Goal: Transaction & Acquisition: Purchase product/service

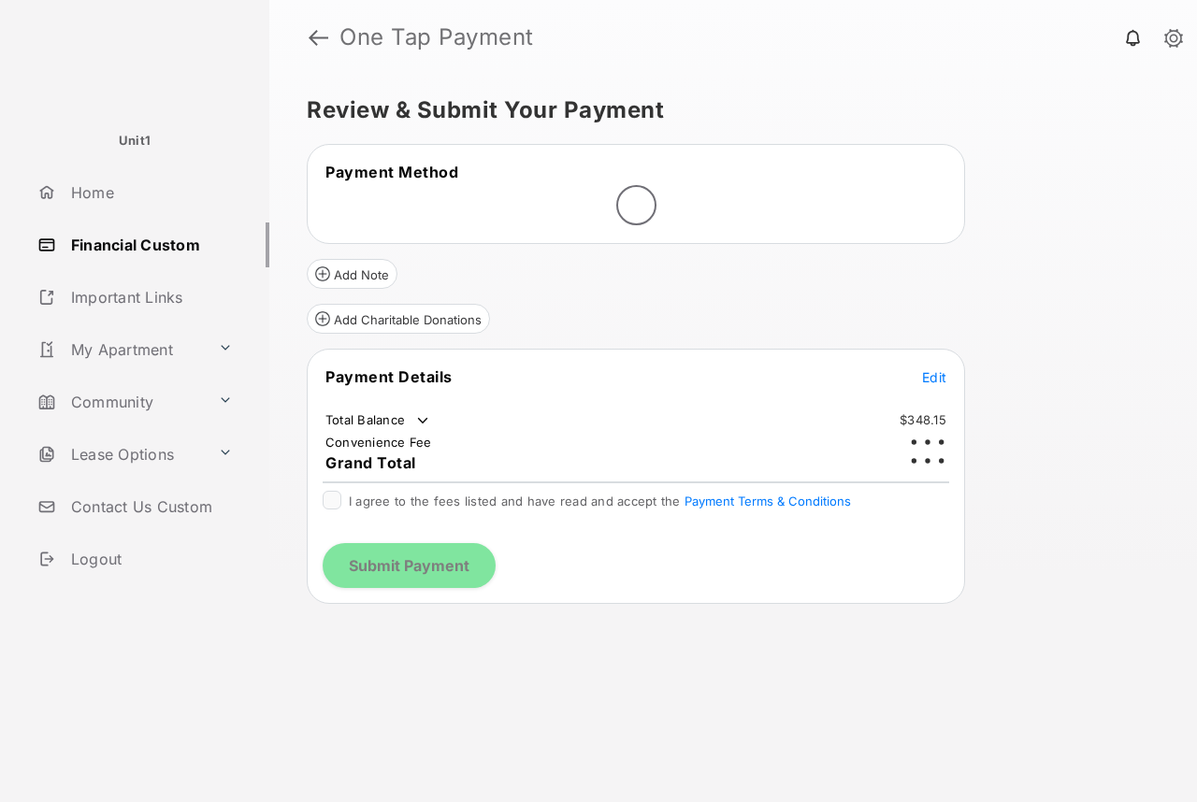
click at [929, 380] on span "Edit" at bounding box center [934, 377] width 24 height 16
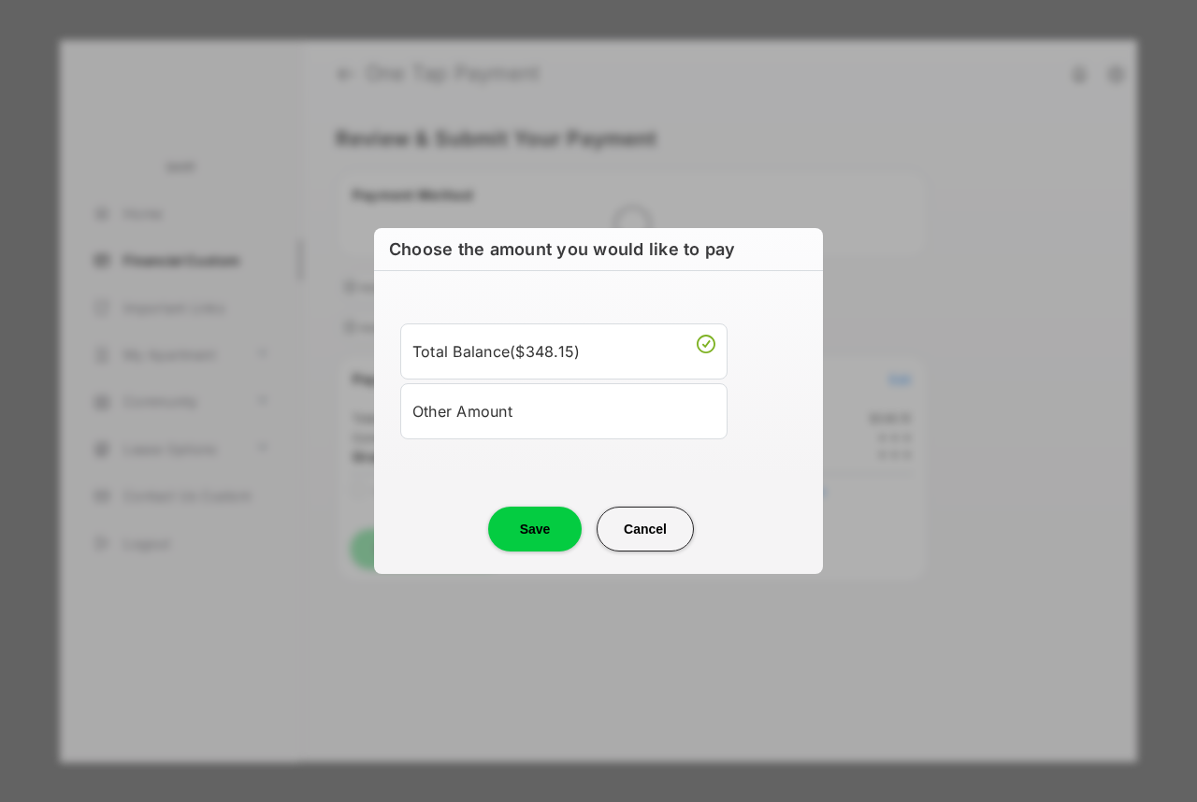
click at [576, 423] on div "Other Amount" at bounding box center [563, 412] width 303 height 32
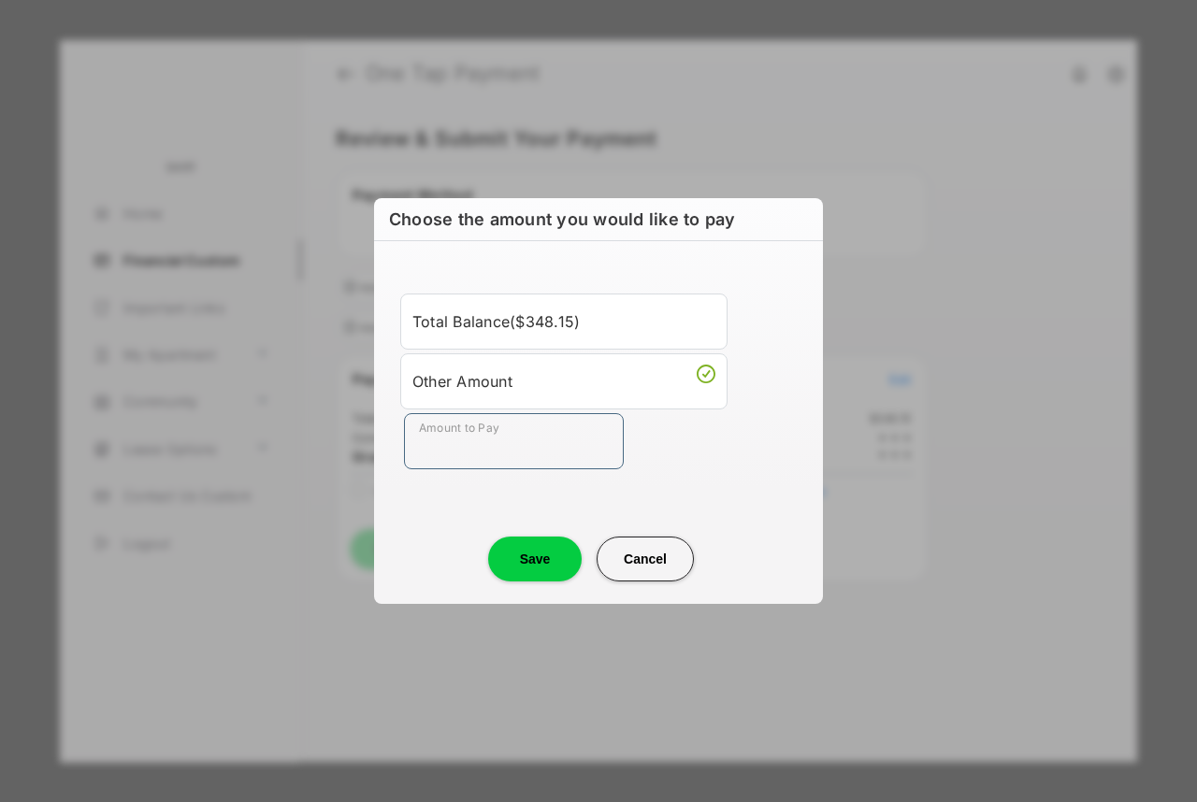
click at [547, 466] on input "Amount to Pay" at bounding box center [514, 441] width 220 height 56
type input "*****"
click at [540, 533] on center "Save Cancel" at bounding box center [598, 552] width 404 height 60
click at [540, 549] on button "Save" at bounding box center [535, 559] width 94 height 45
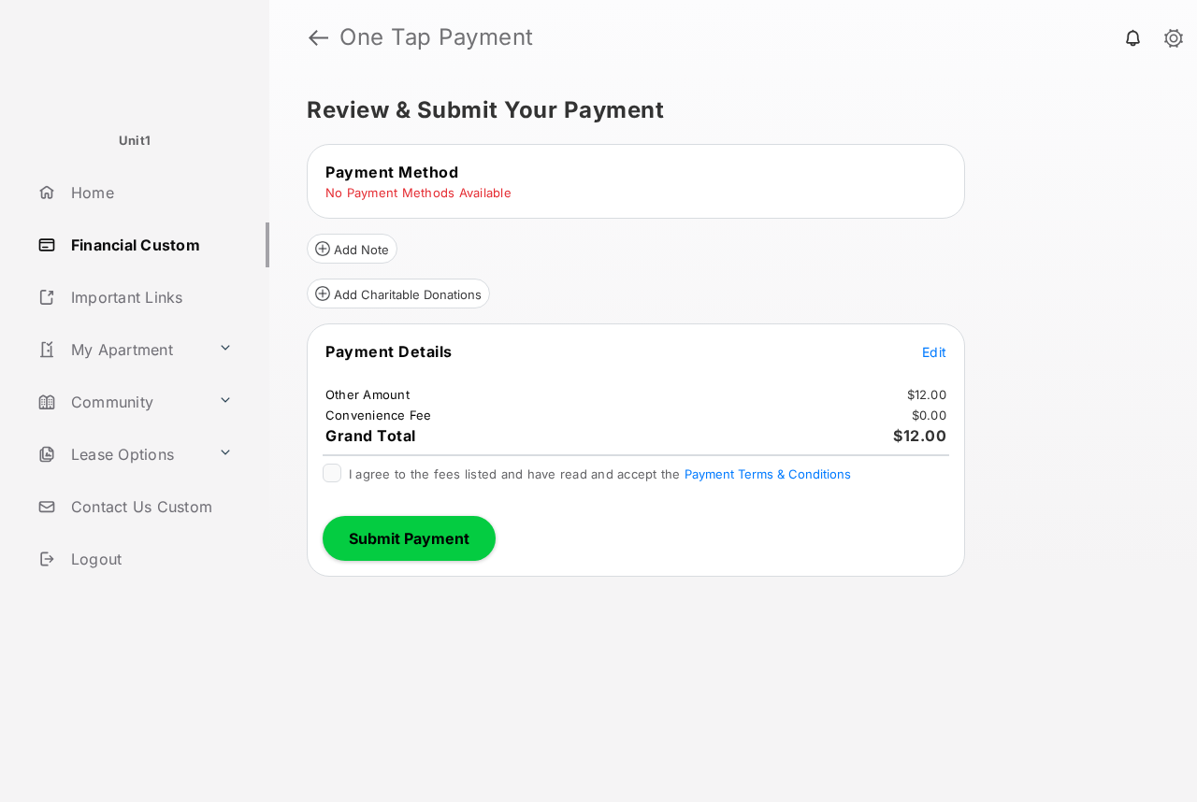
click at [830, 166] on tr "Payment Method" at bounding box center [636, 172] width 653 height 21
click at [932, 174] on tr "Payment Method" at bounding box center [636, 172] width 653 height 21
click at [352, 225] on div "Add Note" at bounding box center [636, 241] width 658 height 45
click at [362, 195] on td "No Payment Methods Available" at bounding box center [418, 192] width 188 height 17
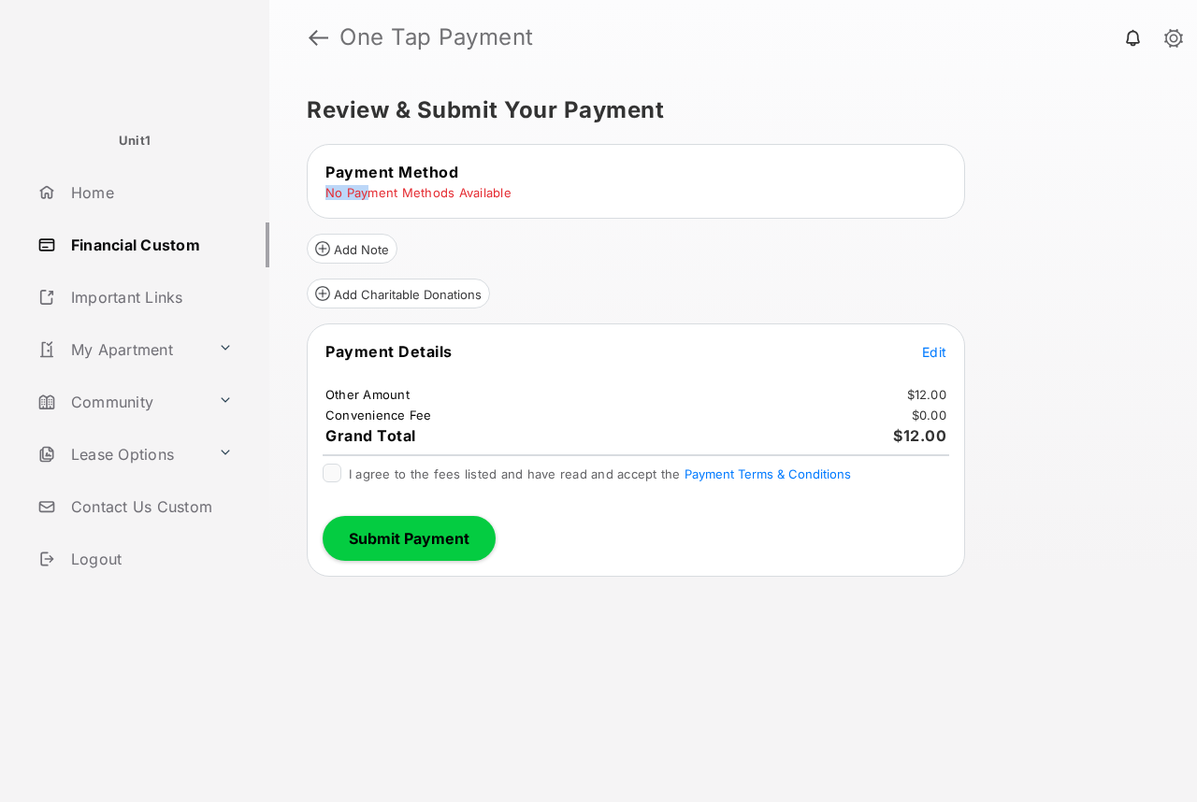
drag, startPoint x: 367, startPoint y: 189, endPoint x: 568, endPoint y: 189, distance: 201.1
click at [568, 189] on tr "No Payment Methods Available" at bounding box center [636, 192] width 653 height 17
click at [116, 250] on link "Financial Custom" at bounding box center [149, 245] width 239 height 45
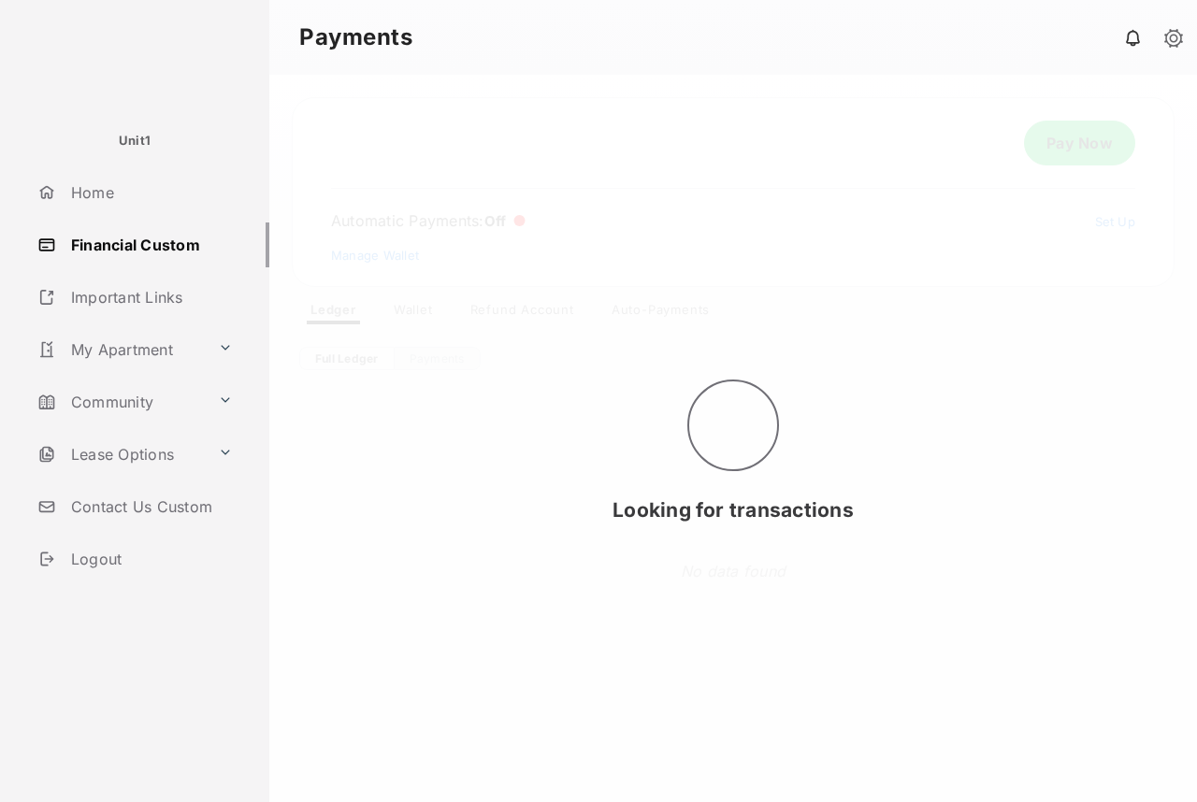
click at [406, 310] on div "Looking for transactions" at bounding box center [733, 439] width 928 height 728
click at [408, 309] on div "Looking for transactions" at bounding box center [733, 439] width 928 height 728
click at [424, 309] on div "Looking for transactions" at bounding box center [733, 439] width 928 height 728
click at [424, 310] on div "Finding payment methods" at bounding box center [733, 439] width 928 height 728
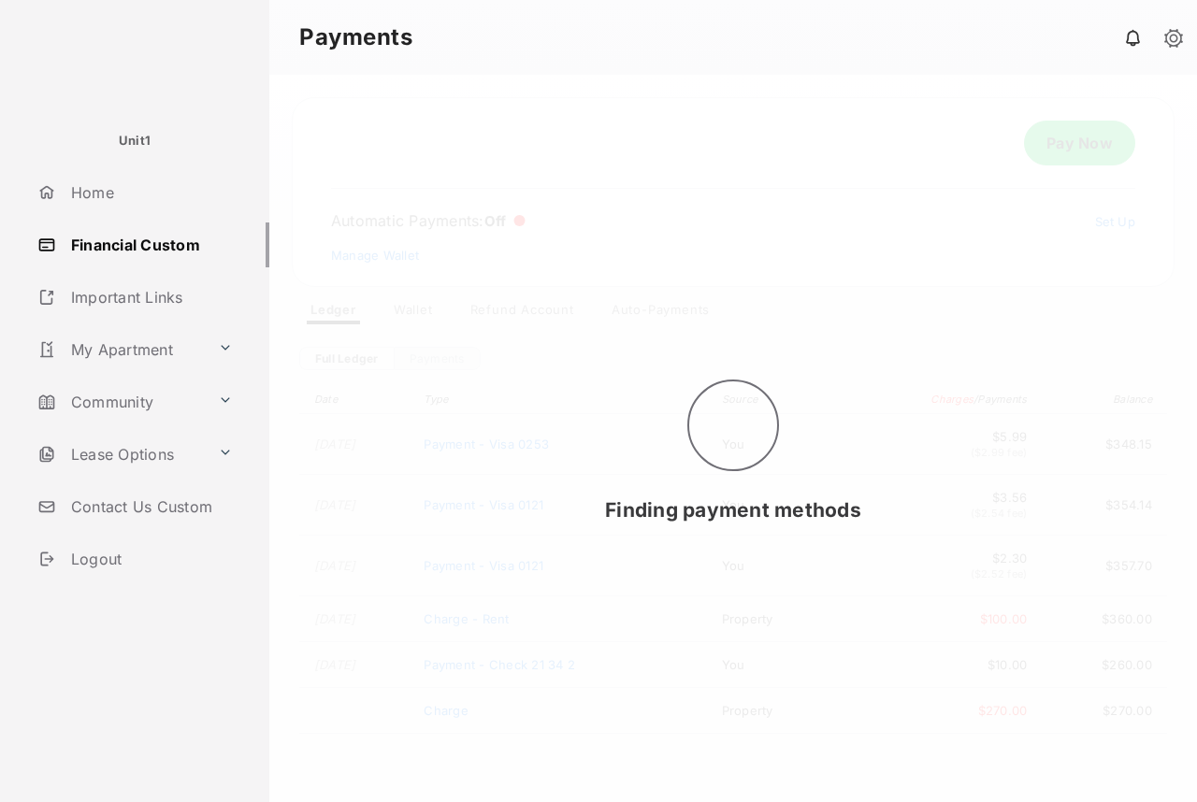
click at [420, 310] on div "Finding payment methods" at bounding box center [733, 439] width 928 height 728
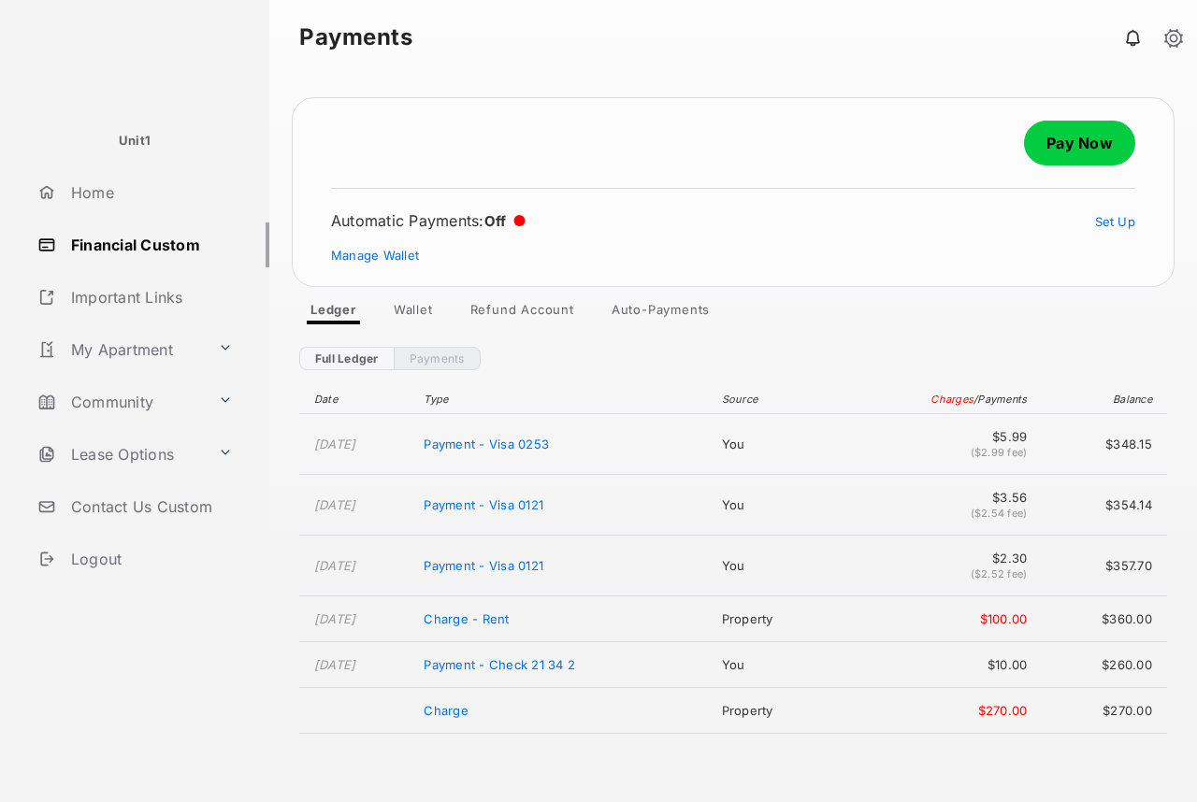
click at [418, 333] on div "Full Ledger Payments Date Type Source Charges / Payments Balance [DATE] Payment…" at bounding box center [733, 558] width 928 height 469
click at [418, 326] on div "Full Ledger Payments Date Type Source Charges / Payments Balance [DATE] Payment…" at bounding box center [733, 558] width 928 height 469
click at [424, 318] on link "Wallet" at bounding box center [413, 313] width 69 height 22
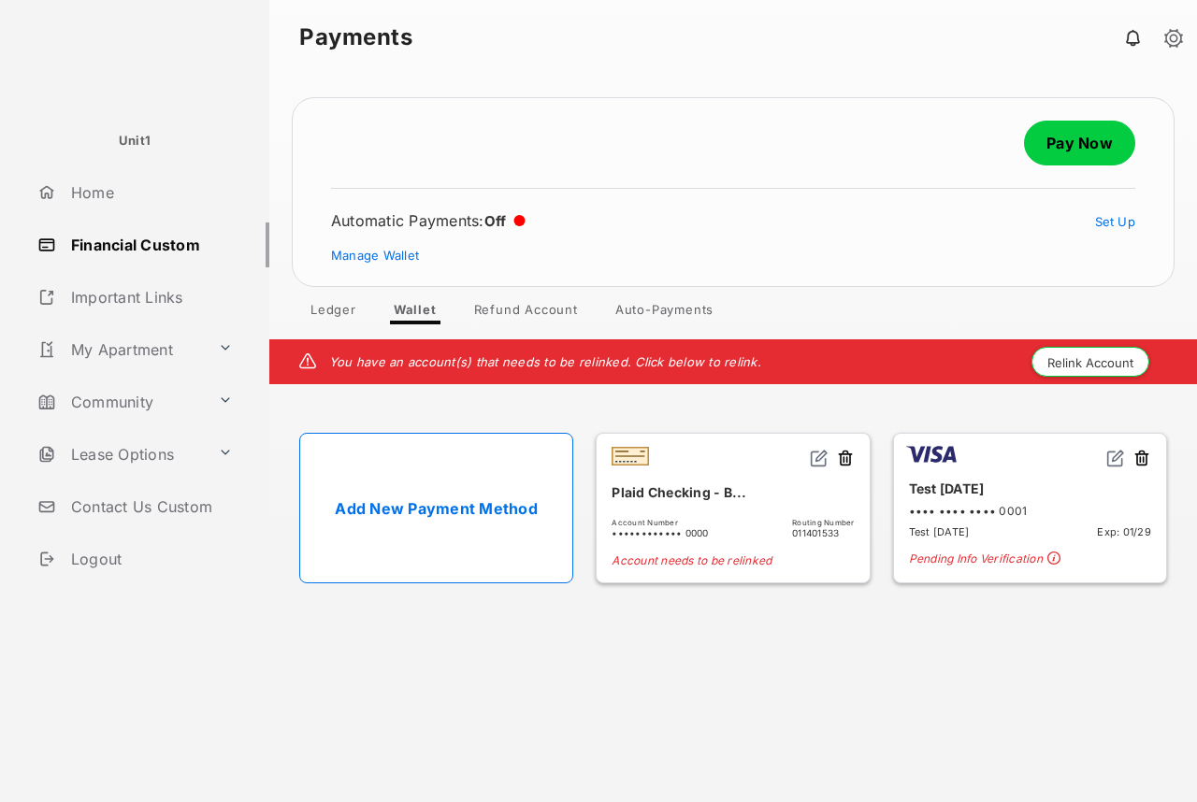
click at [1114, 454] on img at bounding box center [1115, 458] width 19 height 19
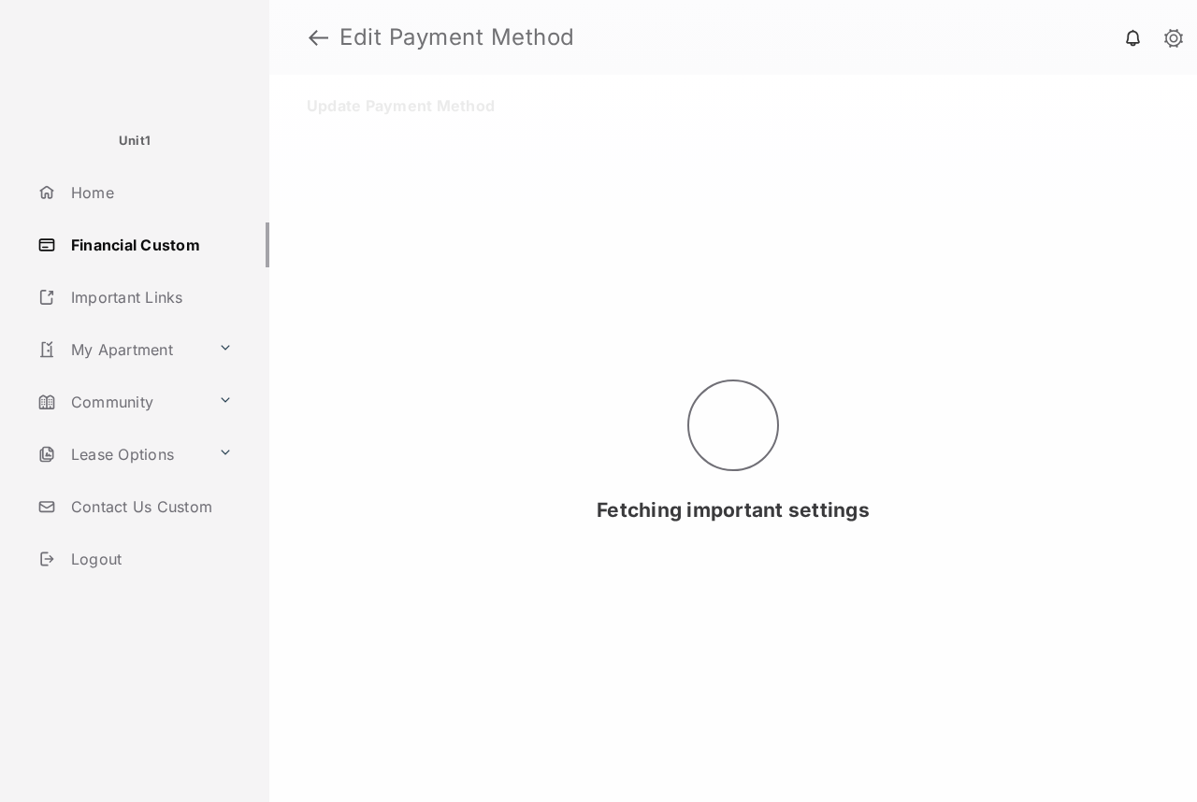
select select "**"
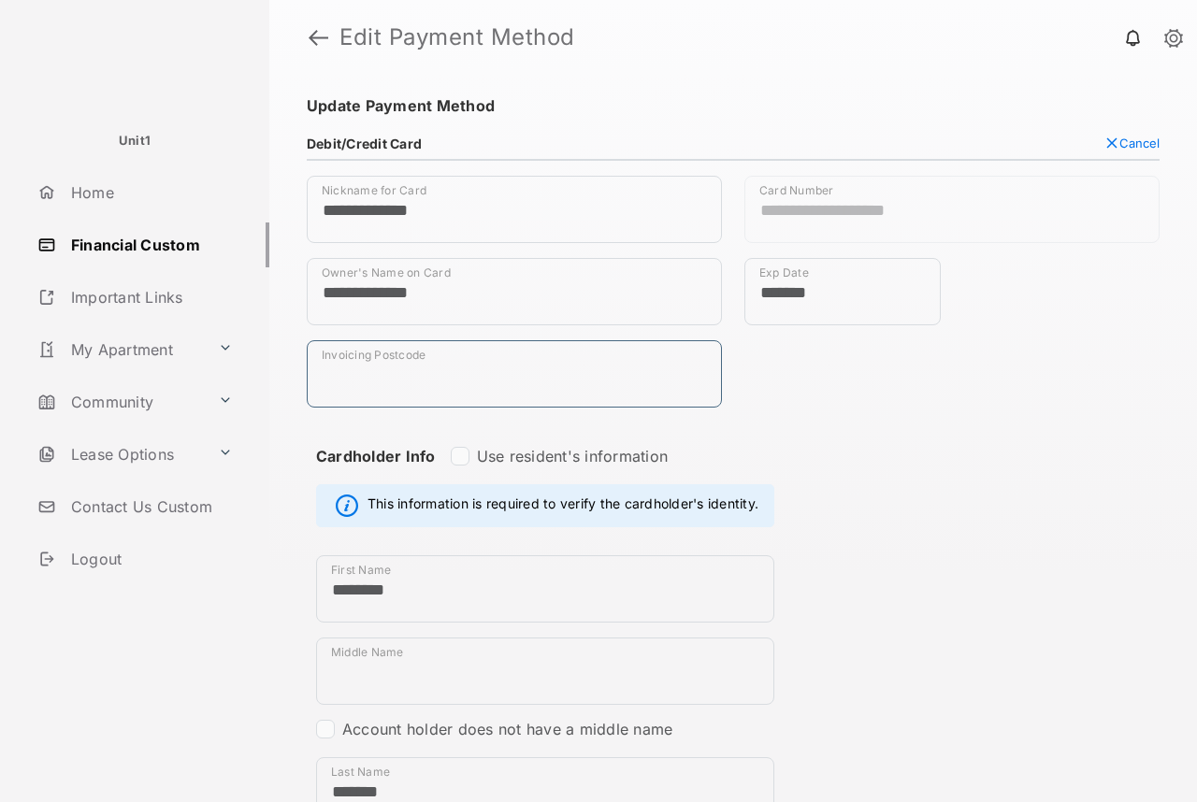
click at [408, 370] on input "Invoicing Postcode" at bounding box center [514, 373] width 415 height 67
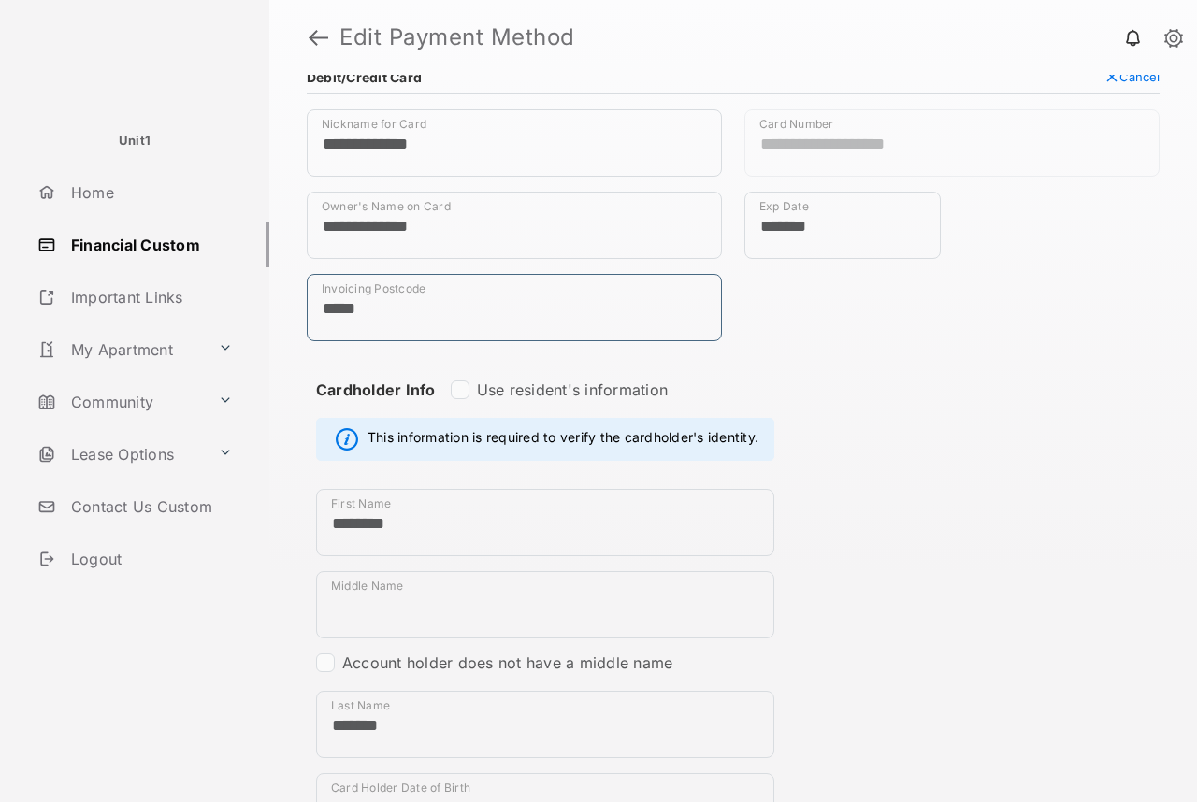
scroll to position [102, 0]
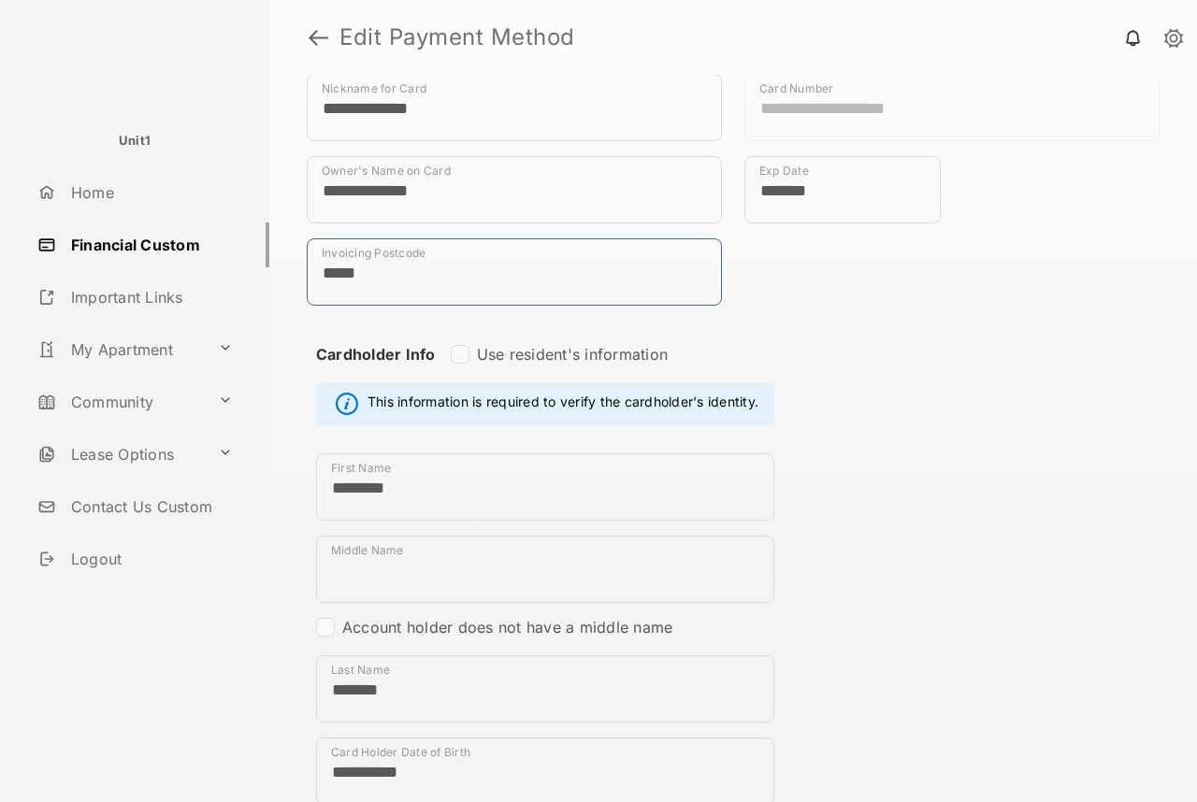
type input "*****"
click at [354, 556] on input "Middle Name" at bounding box center [545, 569] width 458 height 67
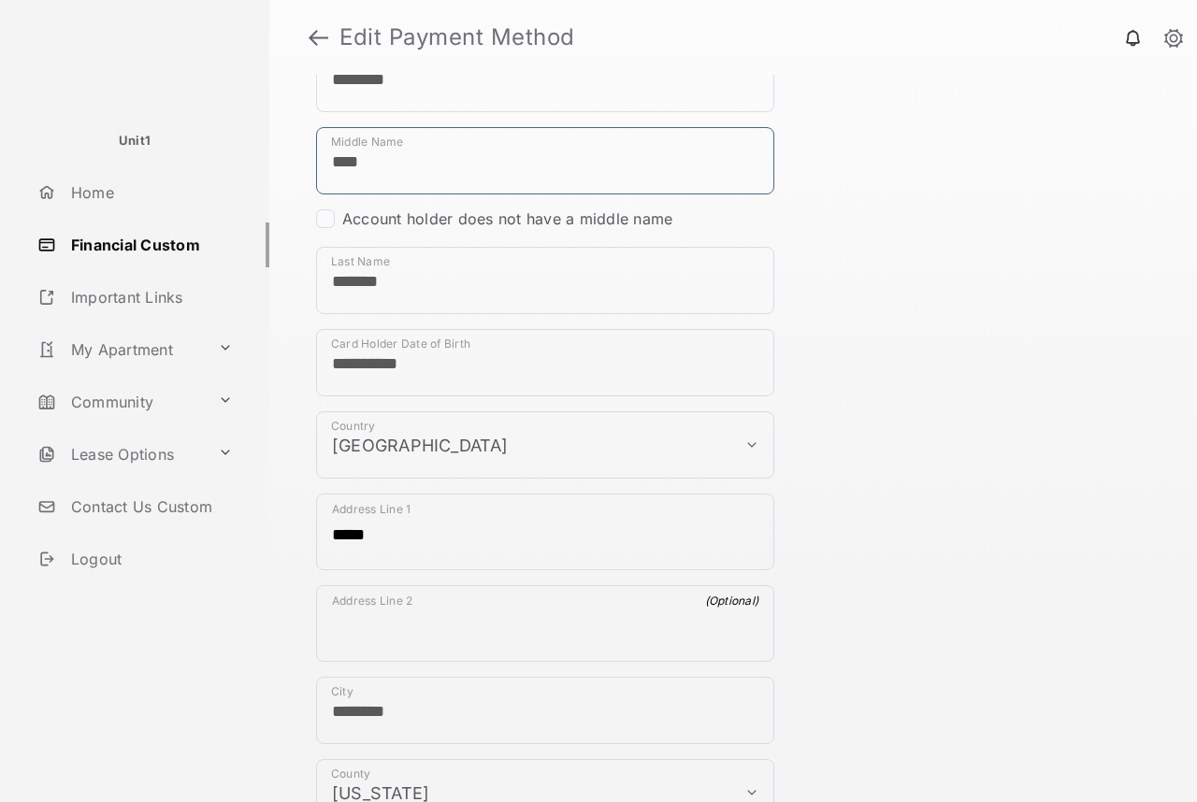
scroll to position [772, 0]
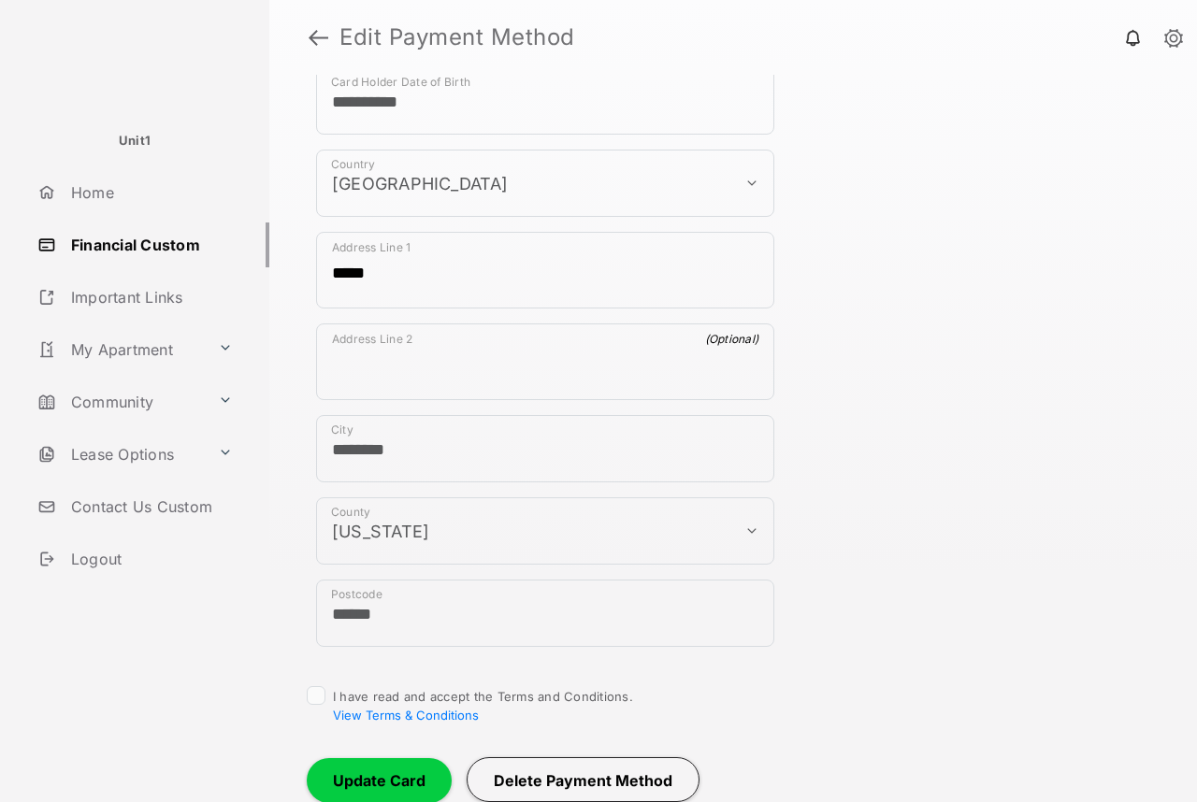
type input "****"
click at [387, 417] on input "********" at bounding box center [545, 448] width 458 height 67
click at [358, 348] on textarea "Address Line 2" at bounding box center [545, 365] width 456 height 67
type textarea "****"
click at [312, 704] on div "I have read and accept the Terms and Conditions. View Terms & Conditions" at bounding box center [733, 706] width 853 height 41
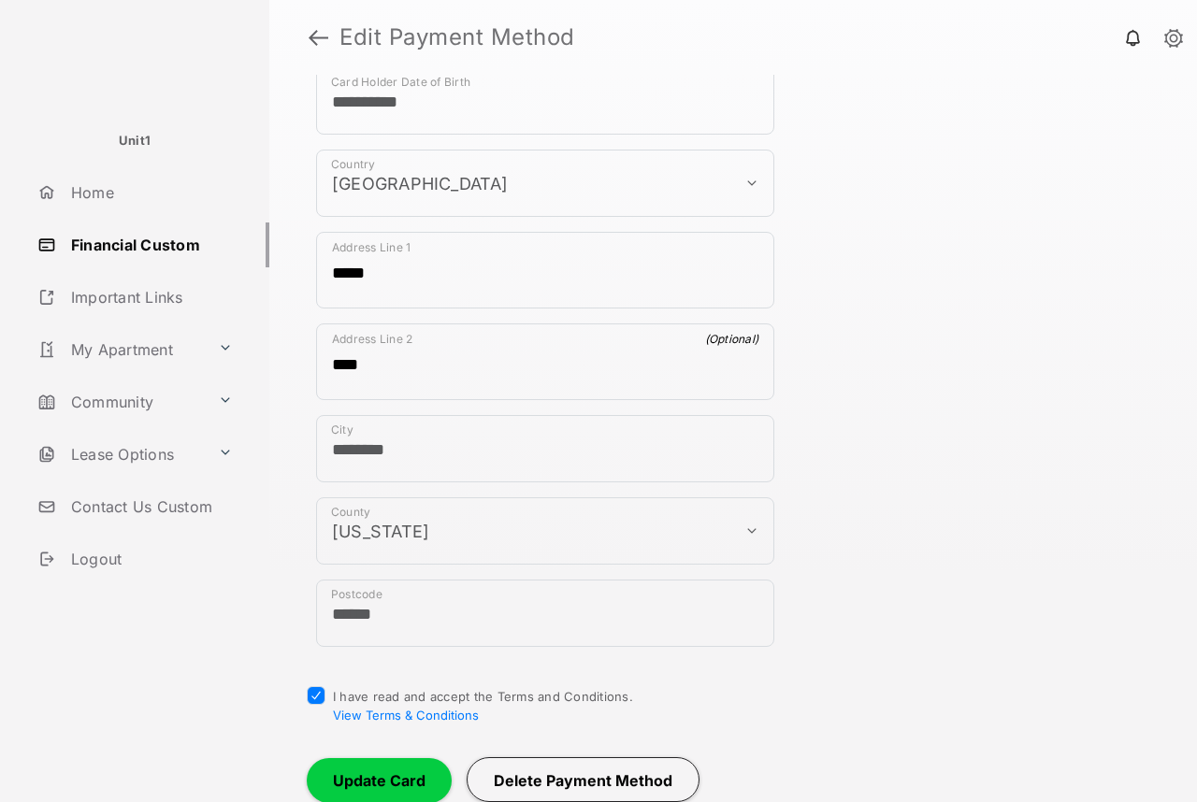
click at [324, 780] on button "Update Card" at bounding box center [379, 780] width 145 height 45
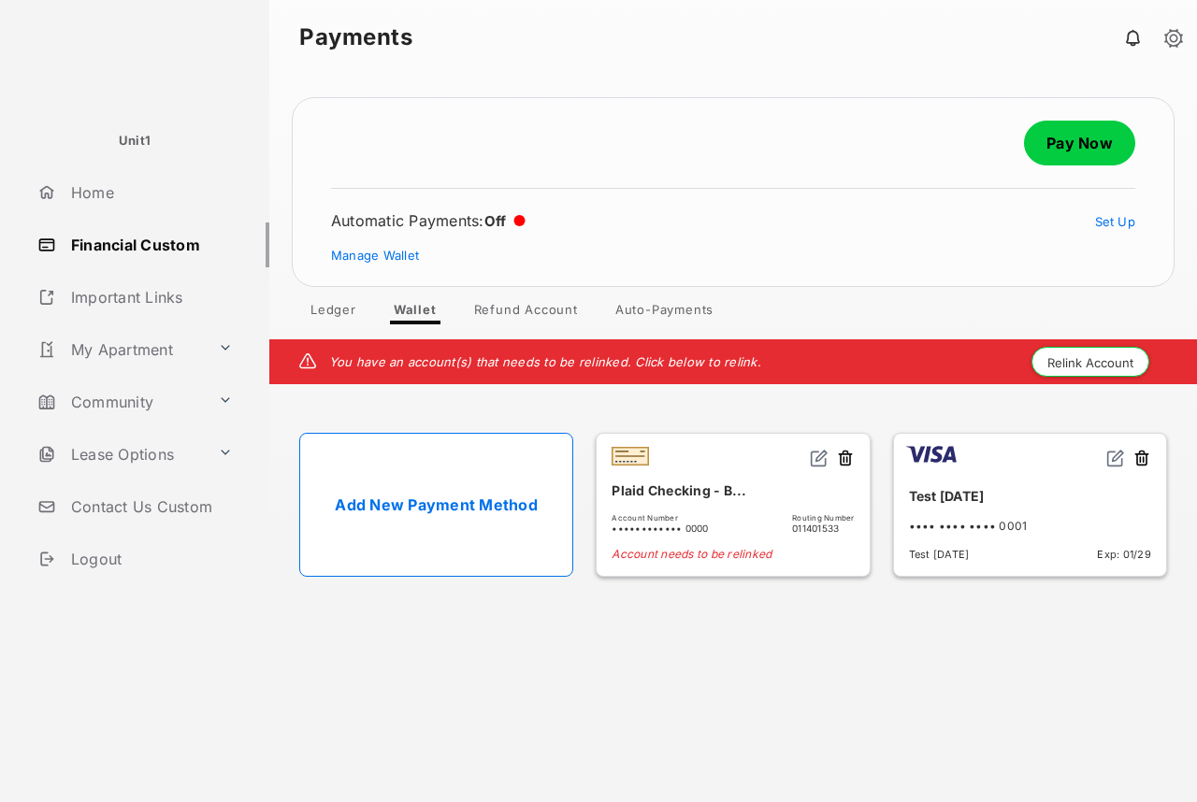
click at [1084, 143] on link "Pay Now" at bounding box center [1079, 143] width 111 height 45
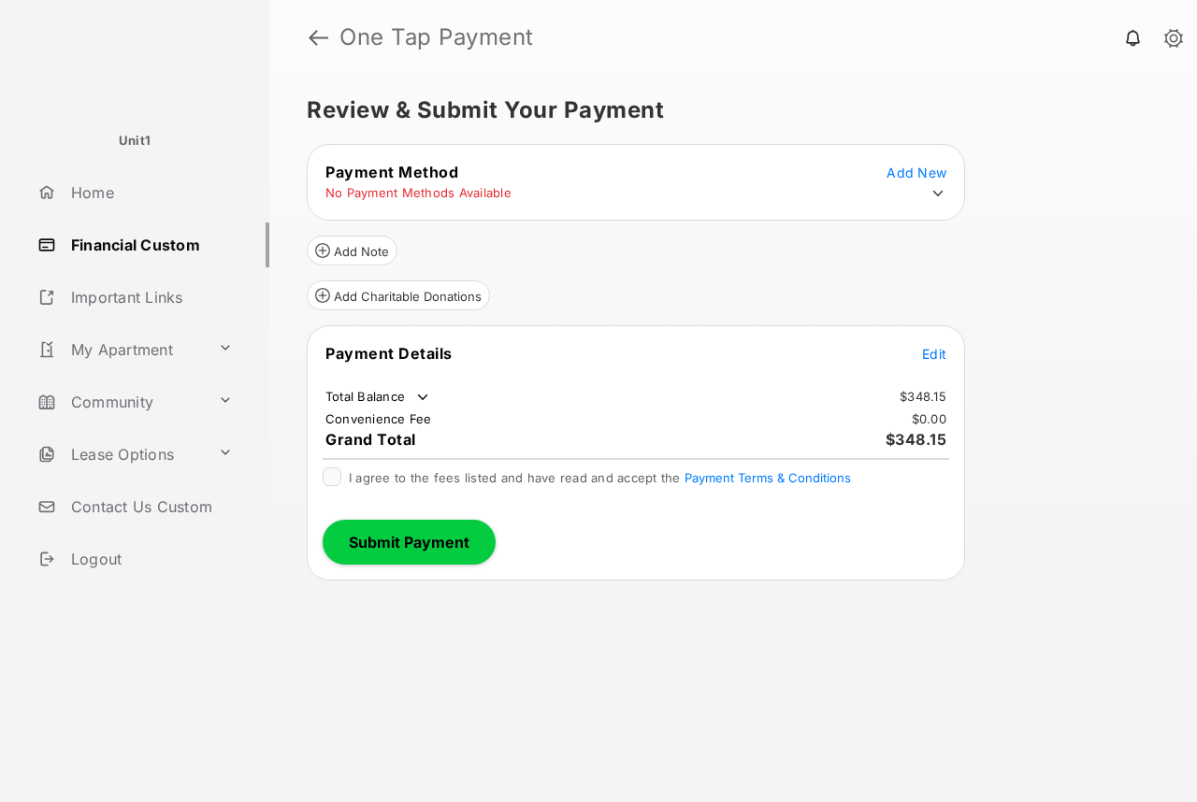
click at [931, 195] on icon at bounding box center [938, 193] width 17 height 17
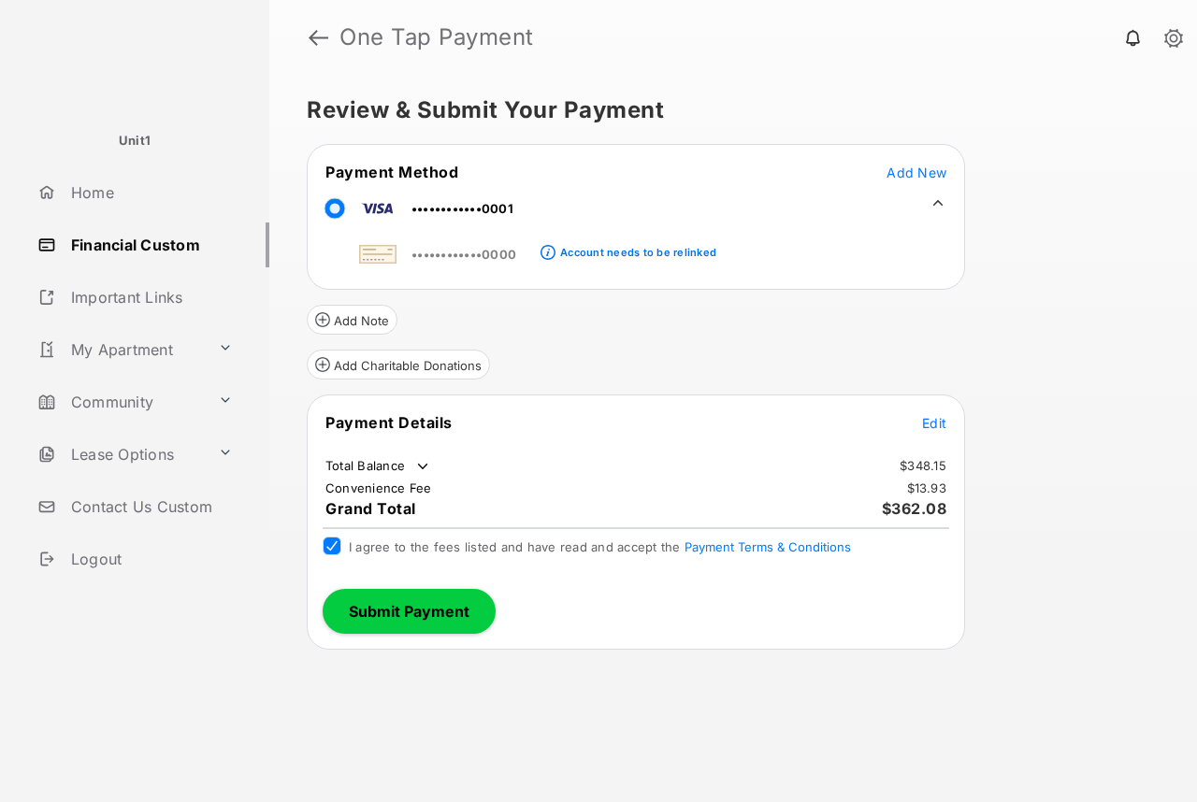
click at [944, 420] on span "Edit" at bounding box center [934, 423] width 24 height 16
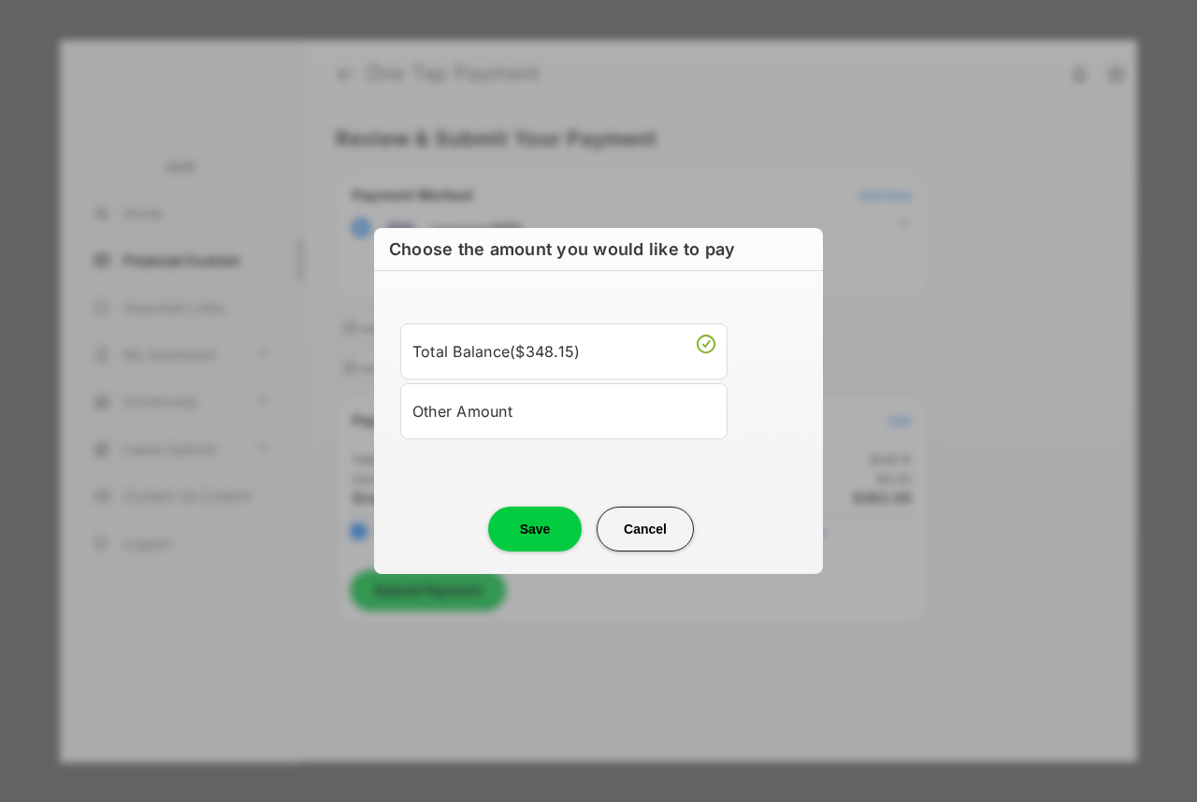
click at [584, 447] on div "Total Balance ( $348.15 ) Other Amount Amount to Pay" at bounding box center [598, 382] width 426 height 176
click at [564, 433] on li "Other Amount" at bounding box center [563, 411] width 327 height 56
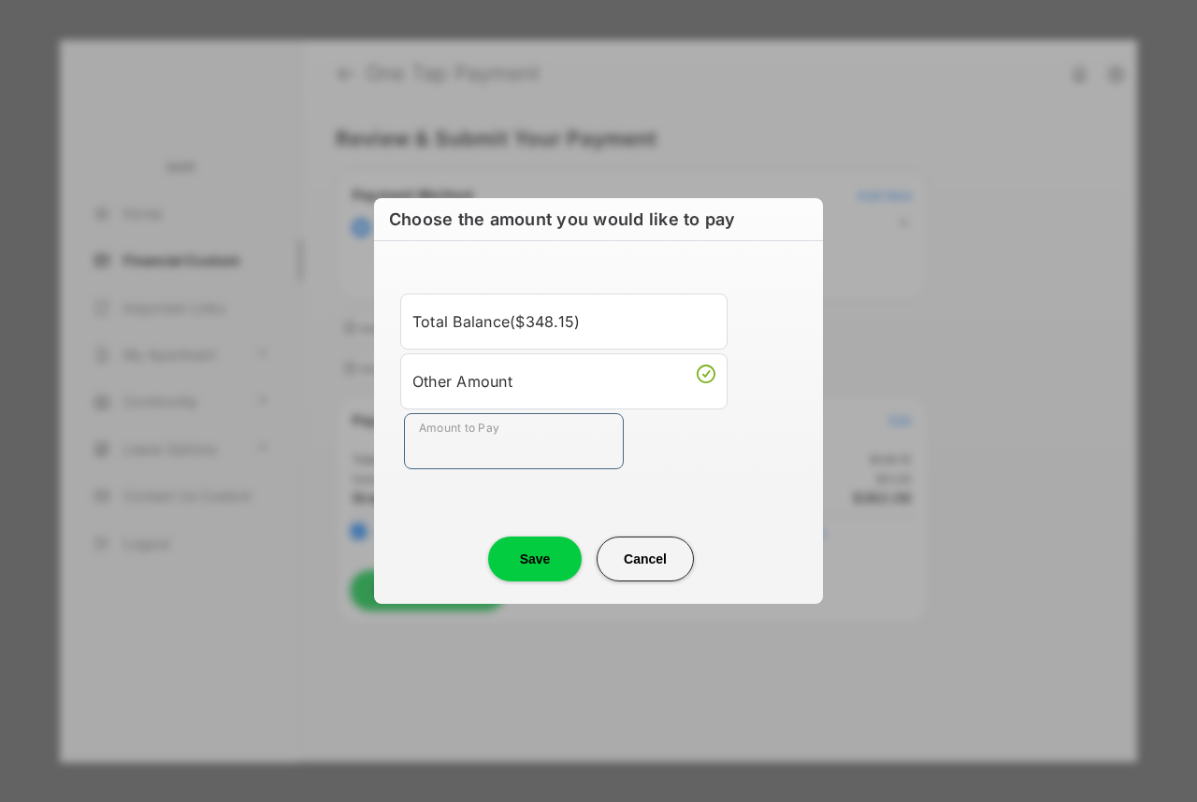
click at [564, 433] on input "Amount to Pay" at bounding box center [514, 441] width 220 height 56
type input "*****"
click at [547, 568] on button "Save" at bounding box center [535, 559] width 94 height 45
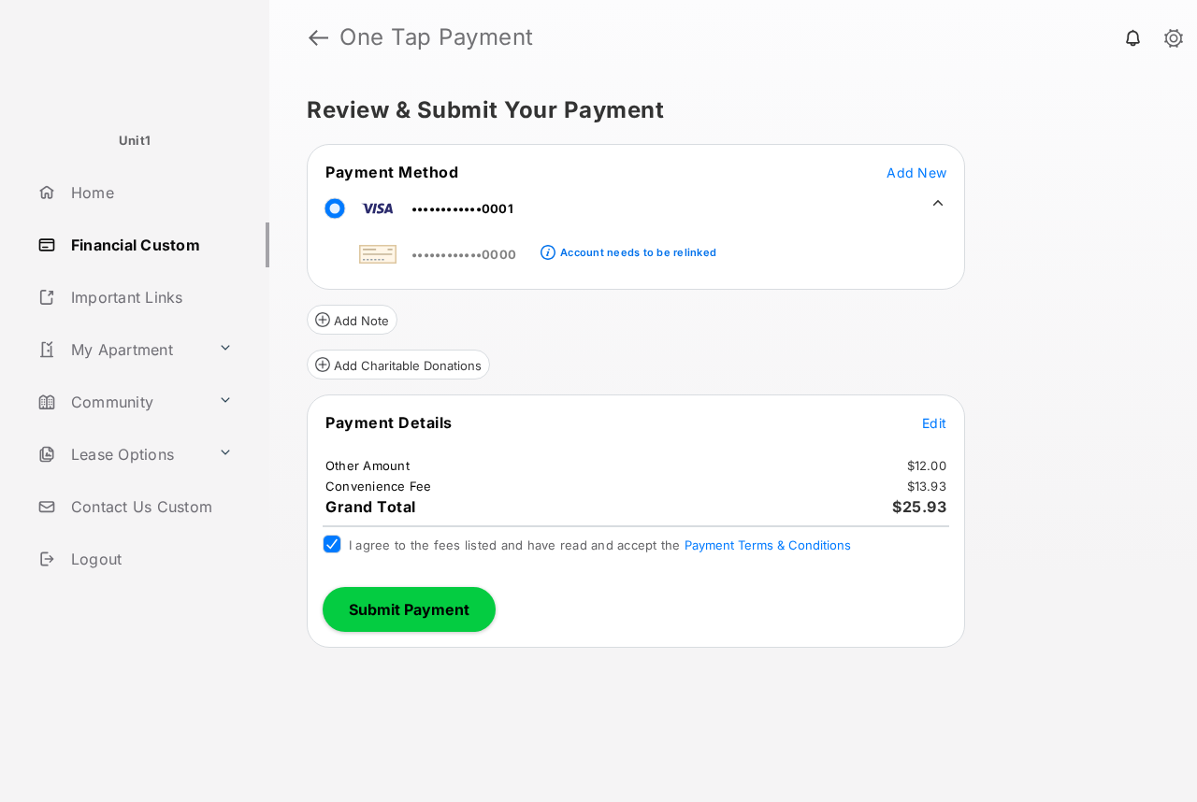
click at [425, 605] on button "Submit Payment" at bounding box center [409, 609] width 173 height 45
